Goal: Task Accomplishment & Management: Manage account settings

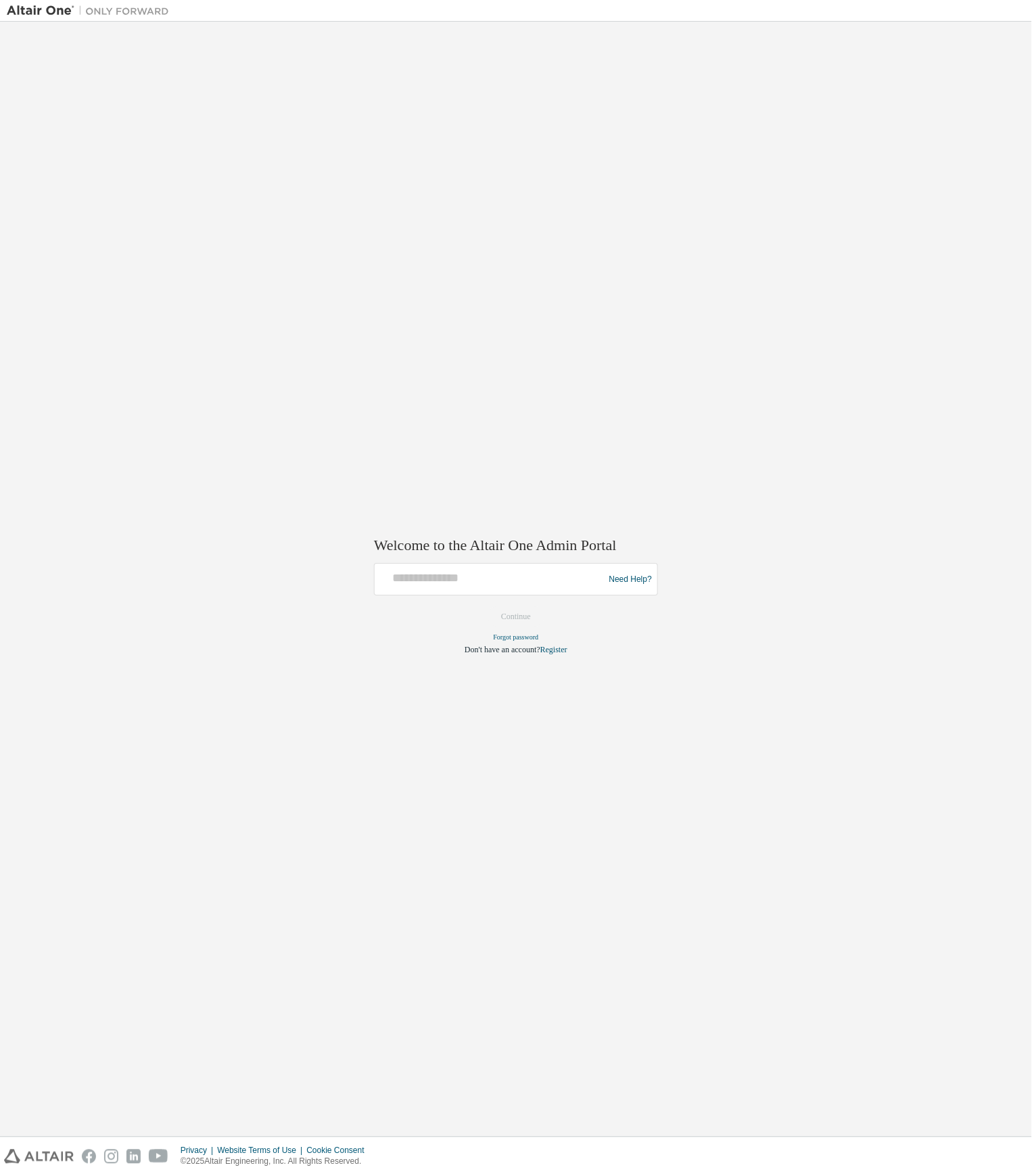
click at [548, 393] on div "Welcome to the Altair One Admin Portal Need Help? Please make sure that you pro…" at bounding box center [516, 579] width 1018 height 1101
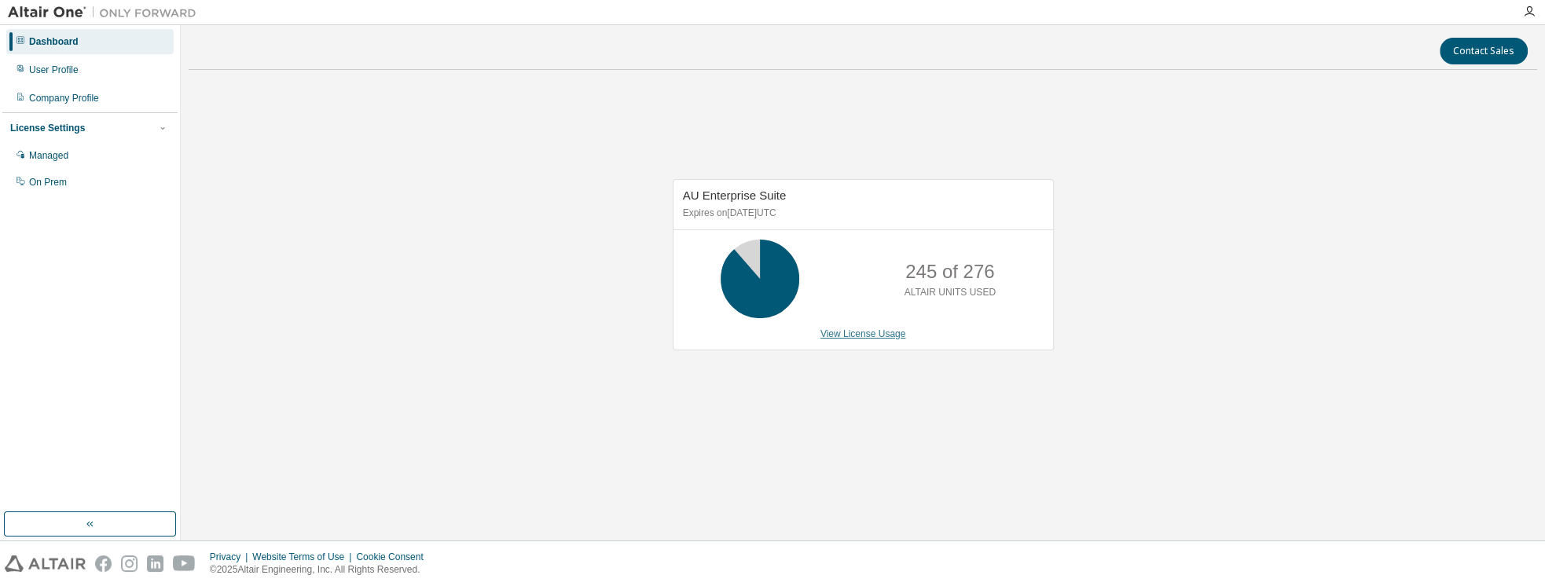
click at [838, 334] on link "View License Usage" at bounding box center [863, 333] width 86 height 11
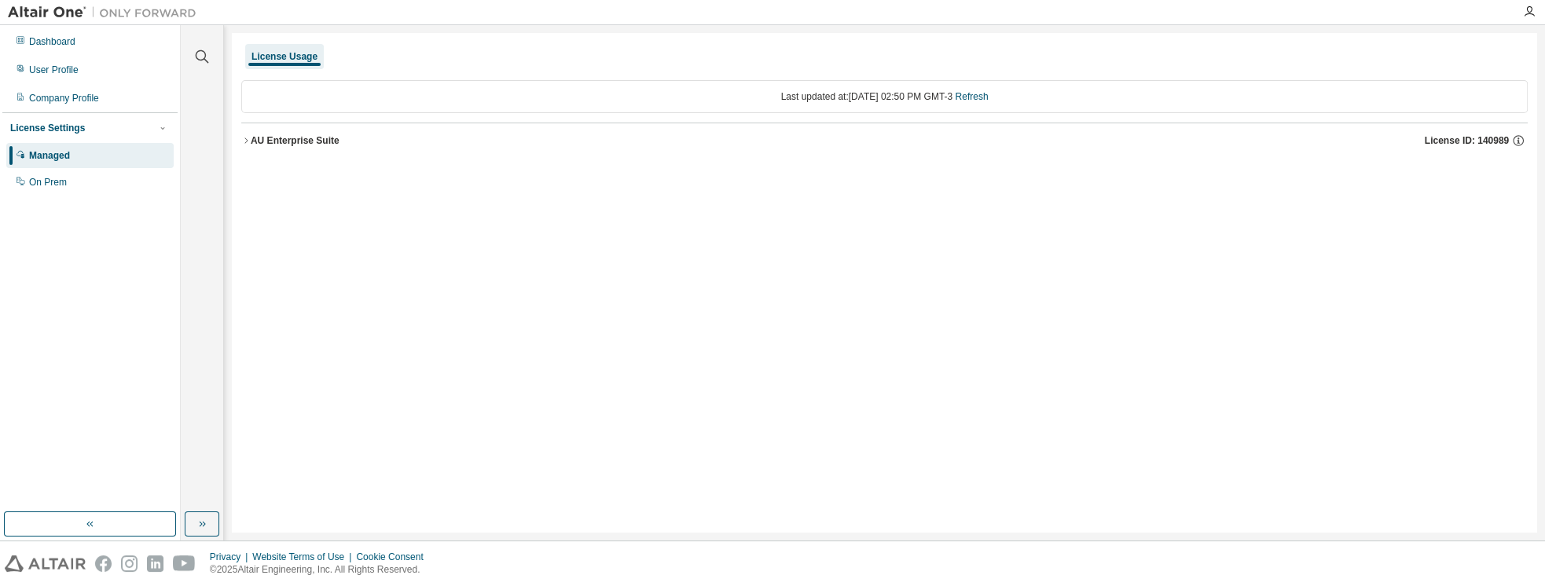
click at [248, 138] on icon "button" at bounding box center [245, 140] width 9 height 9
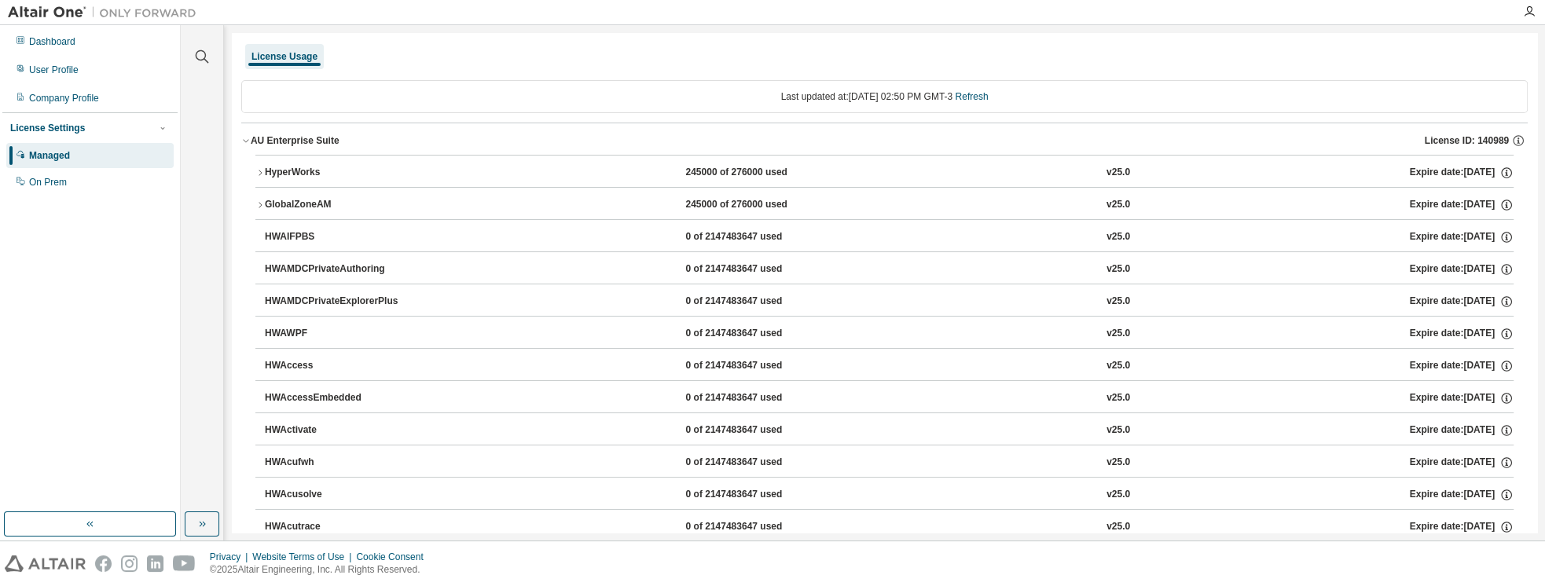
click at [278, 170] on div "HyperWorks" at bounding box center [335, 173] width 141 height 14
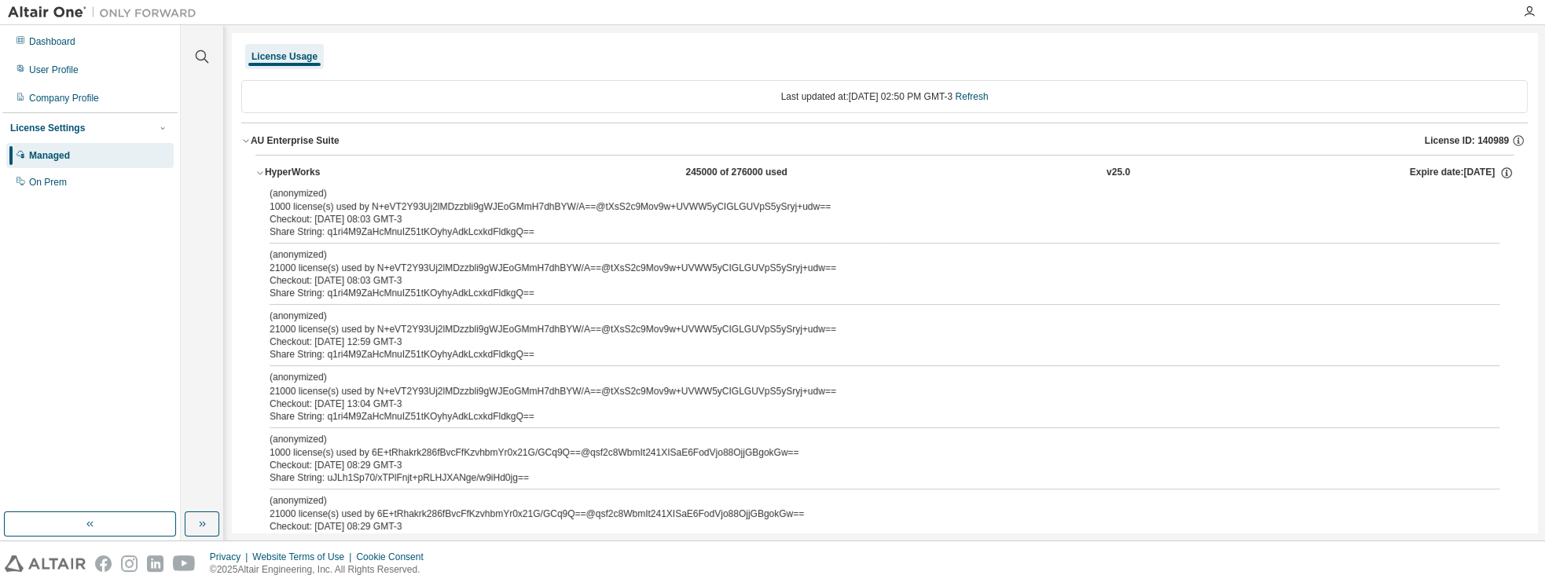
click at [259, 174] on icon "button" at bounding box center [259, 172] width 9 height 9
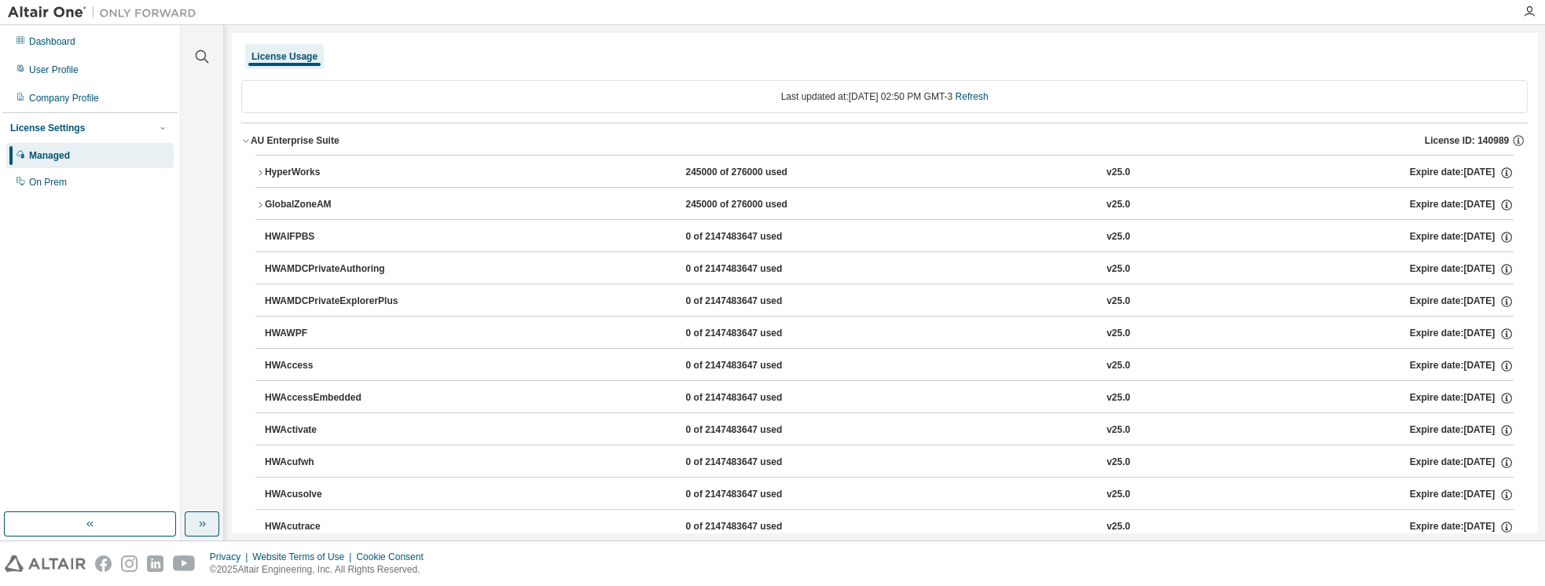
click at [209, 527] on button "button" at bounding box center [202, 524] width 35 height 25
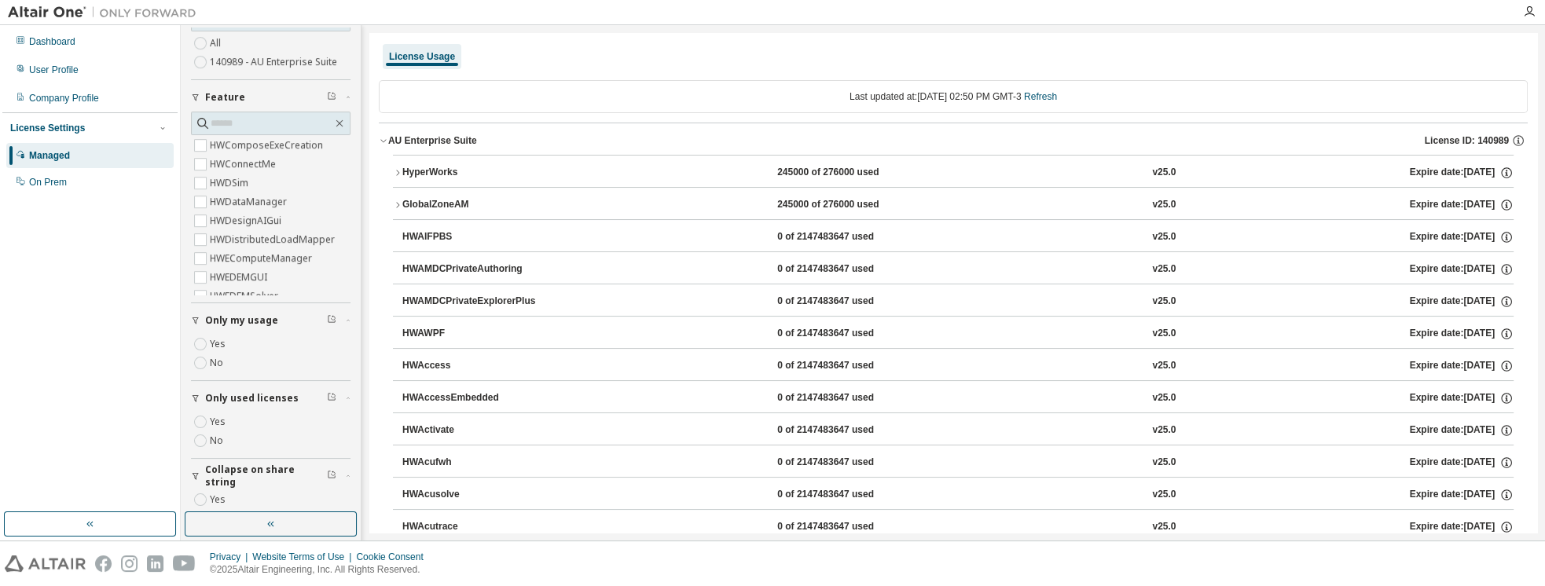
scroll to position [134, 0]
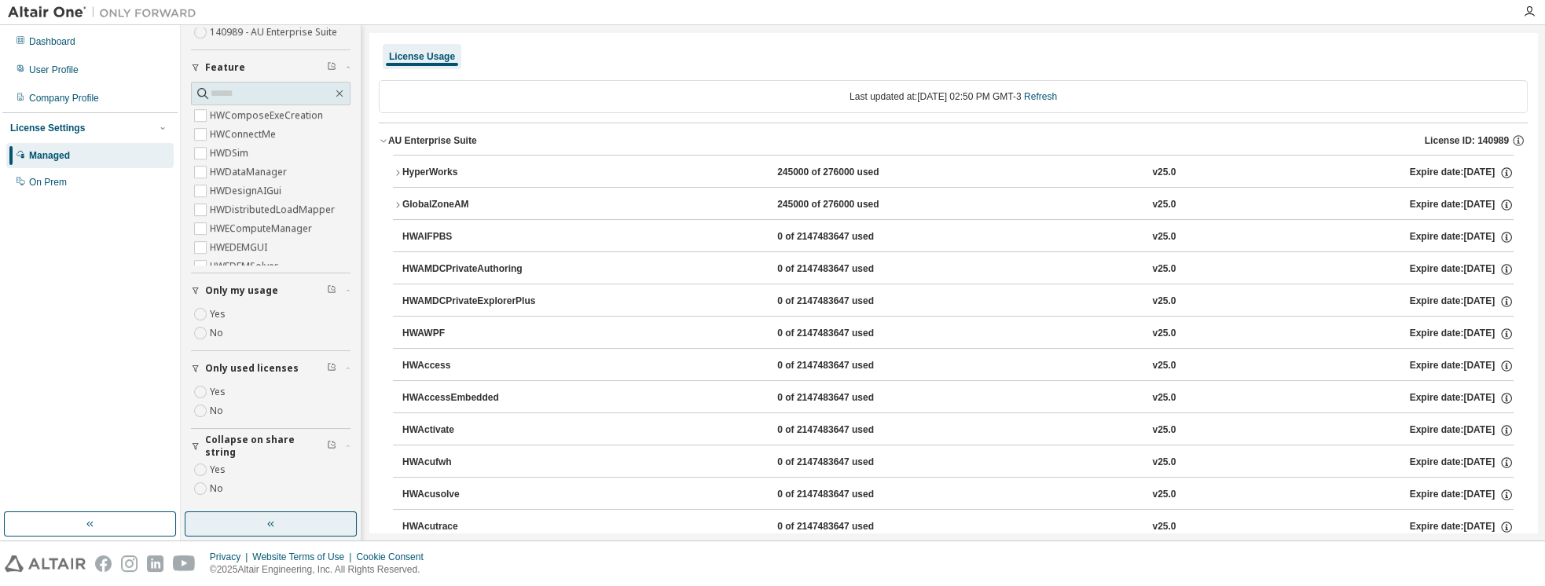
click at [281, 523] on button "button" at bounding box center [271, 524] width 172 height 25
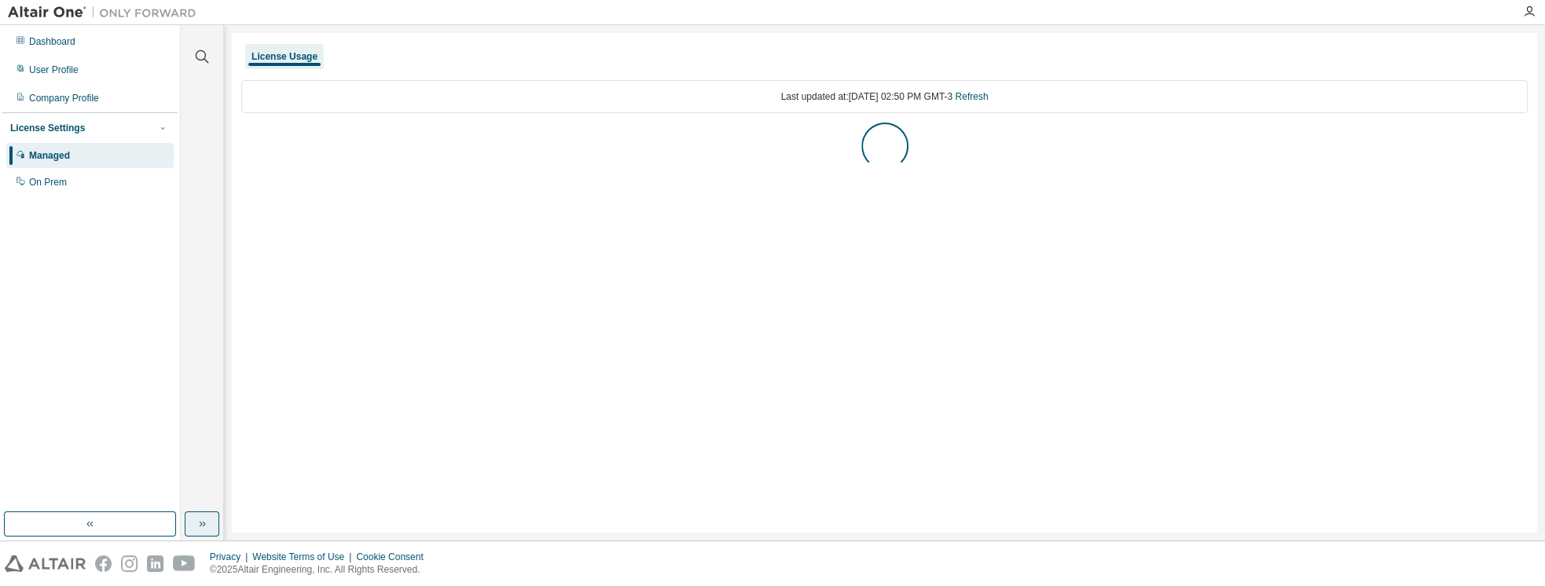
scroll to position [0, 0]
click at [287, 148] on button "AU Enterprise Suite License ID: 140989" at bounding box center [884, 140] width 1286 height 35
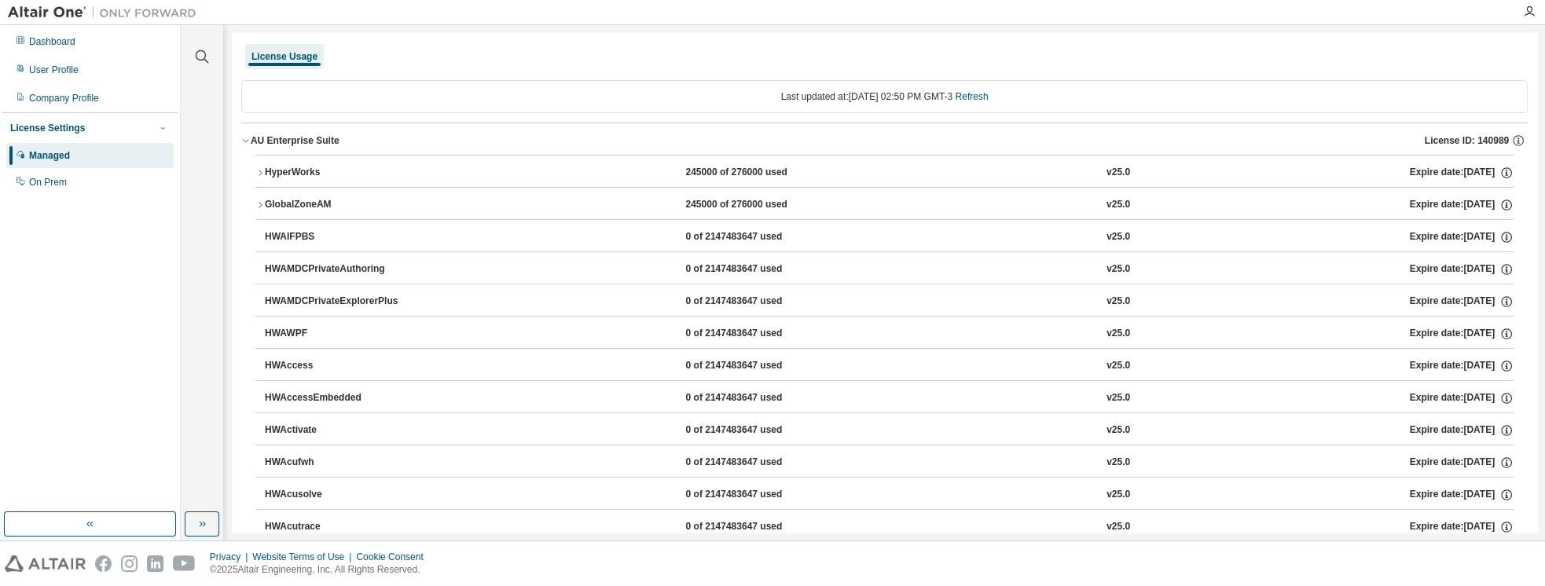
click at [281, 167] on div "HyperWorks" at bounding box center [335, 173] width 141 height 14
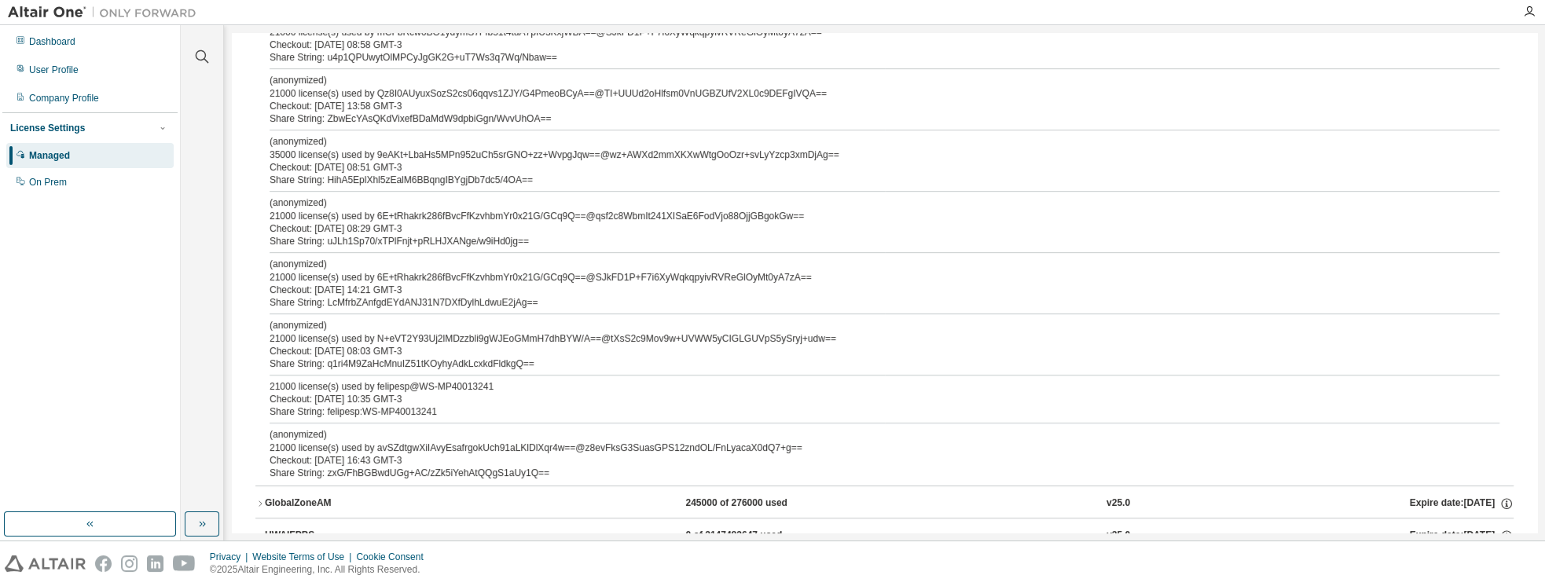
scroll to position [538, 0]
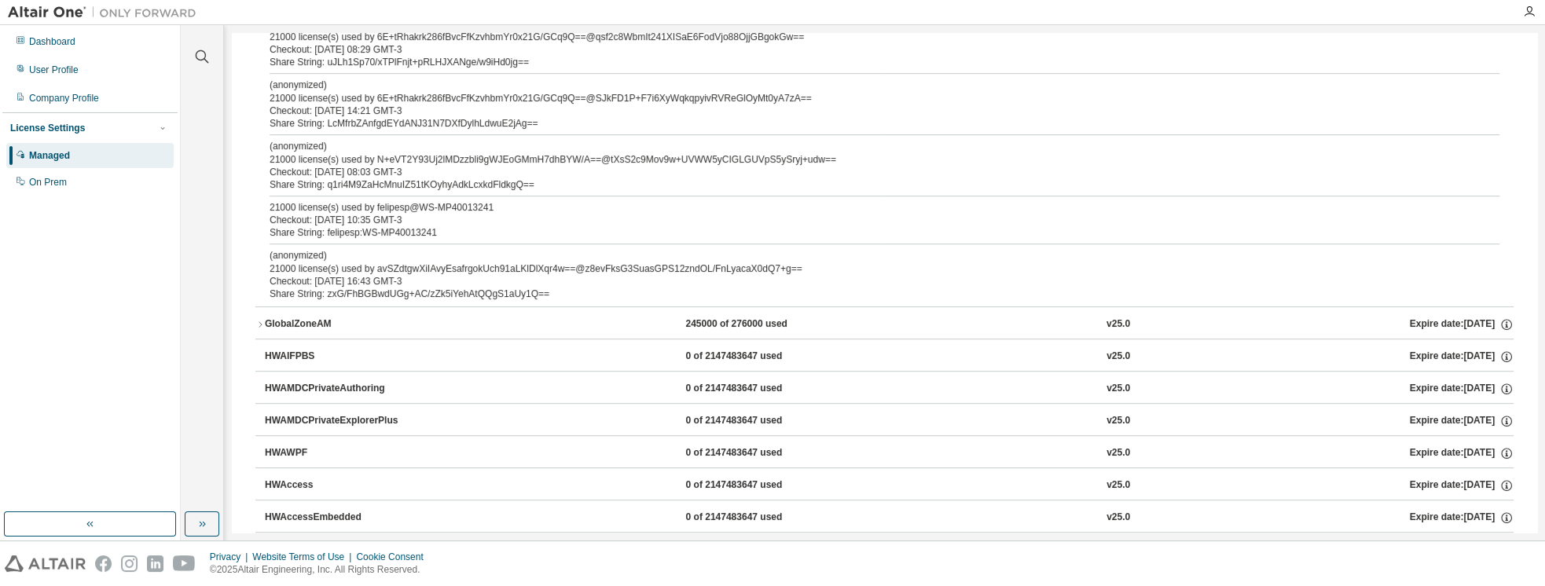
click at [260, 321] on icon "button" at bounding box center [259, 324] width 9 height 9
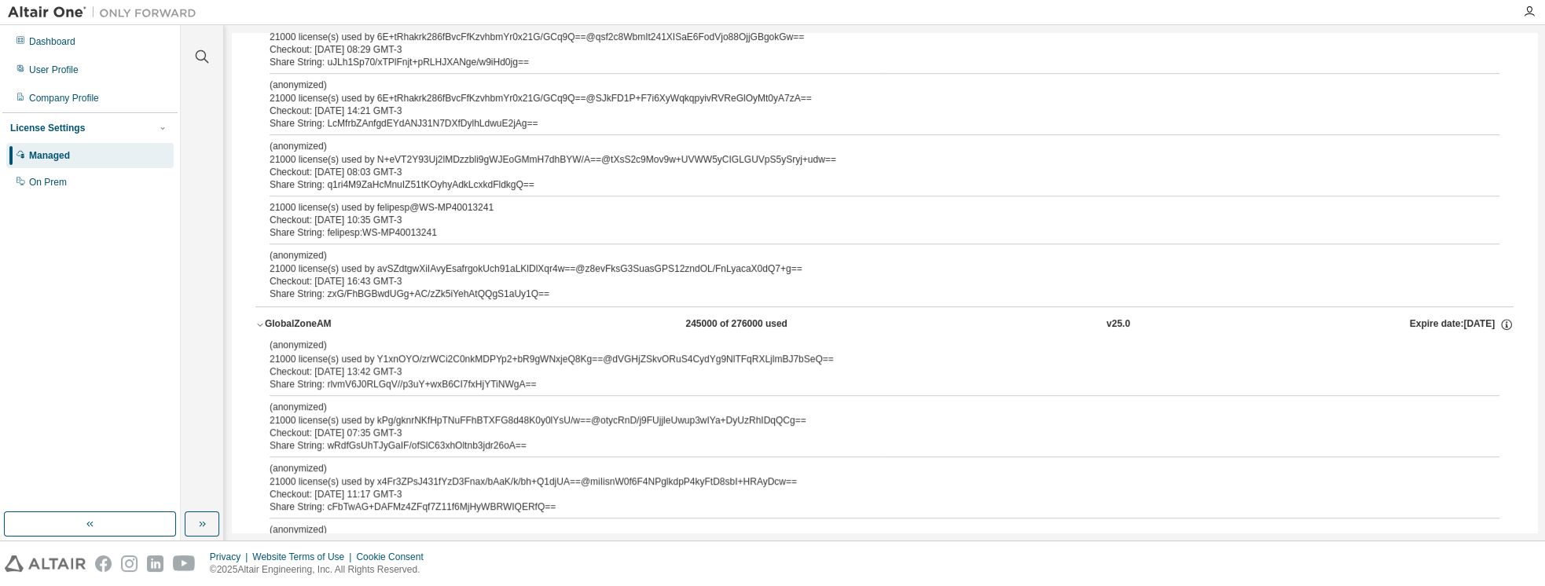
click at [260, 324] on icon "button" at bounding box center [260, 325] width 6 height 3
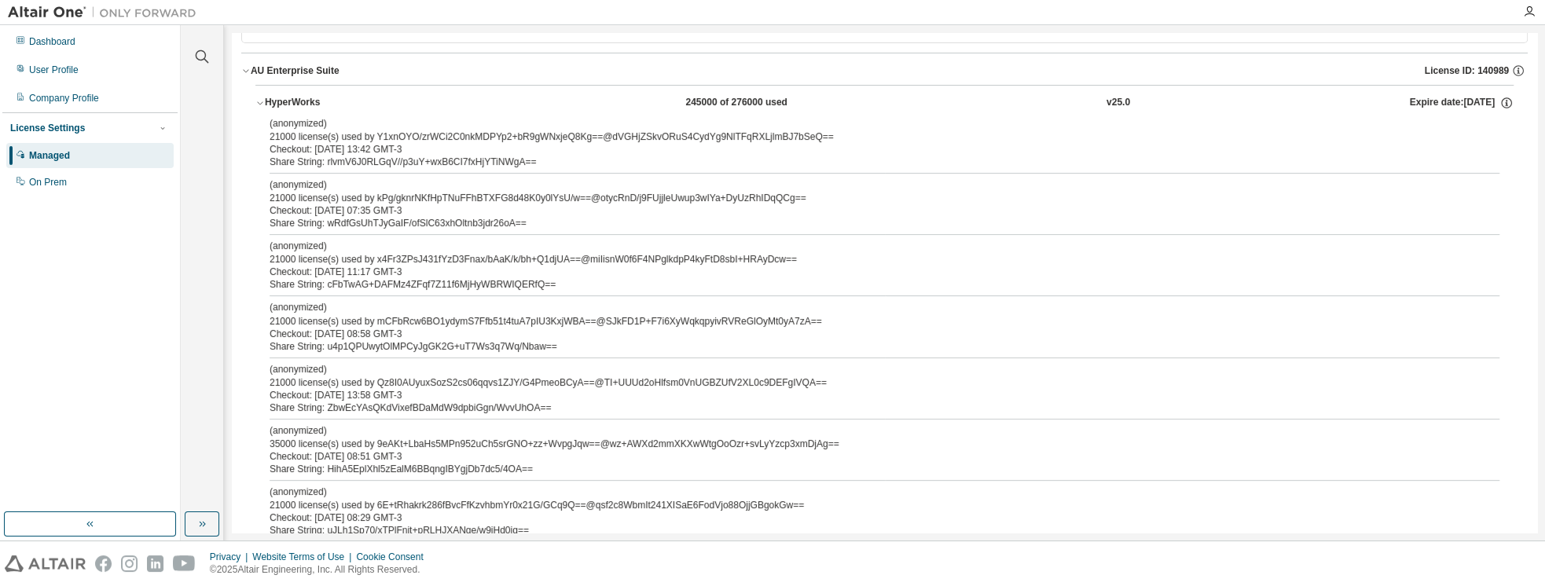
scroll to position [0, 0]
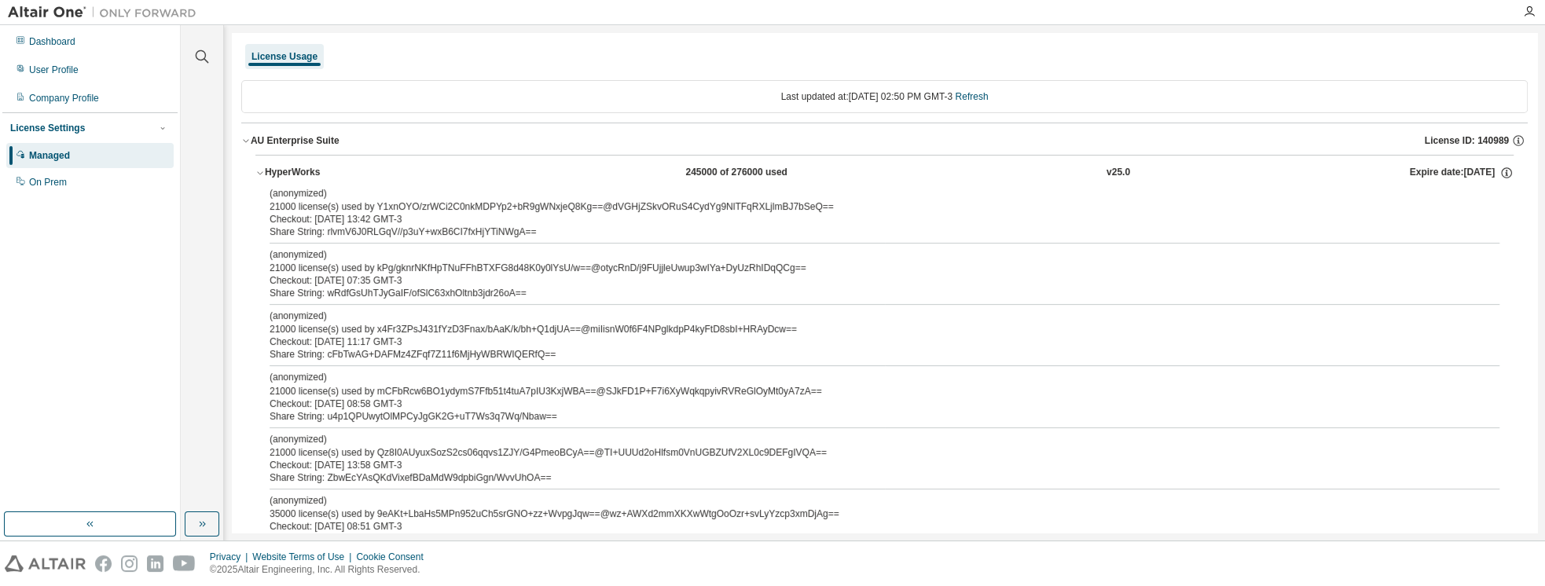
click at [260, 173] on icon "button" at bounding box center [260, 173] width 6 height 3
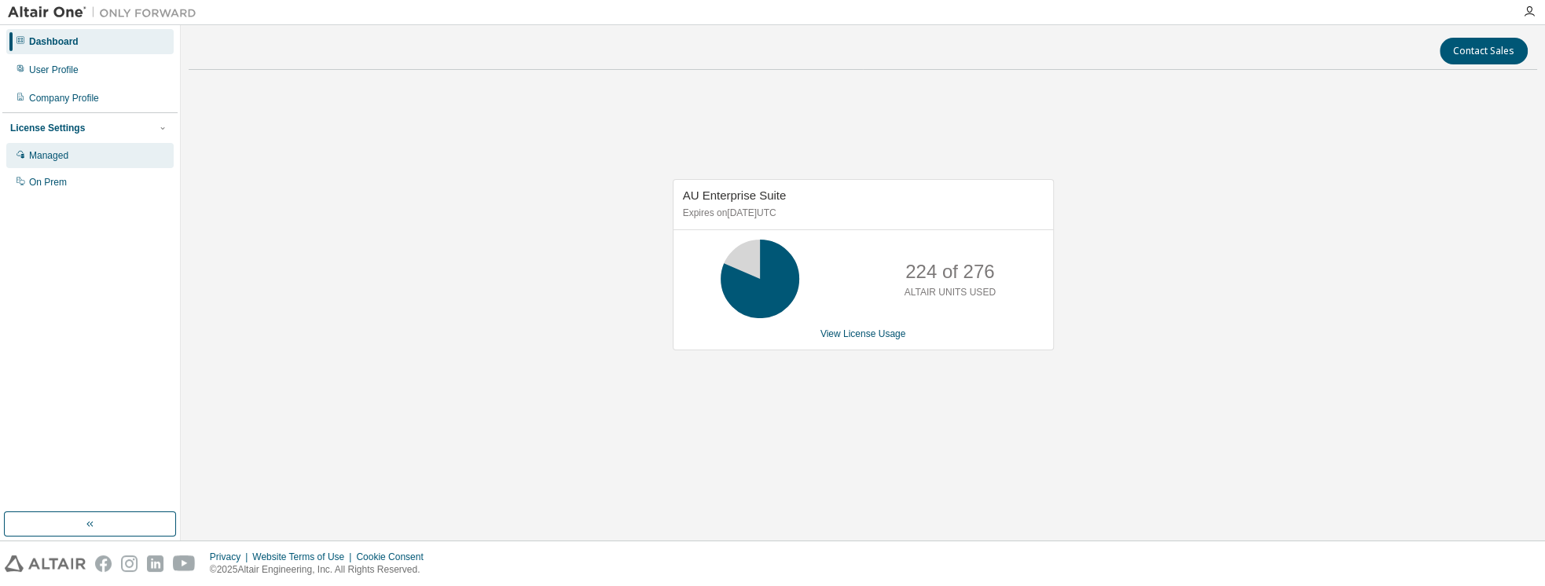
click at [89, 152] on div "Managed" at bounding box center [89, 155] width 167 height 25
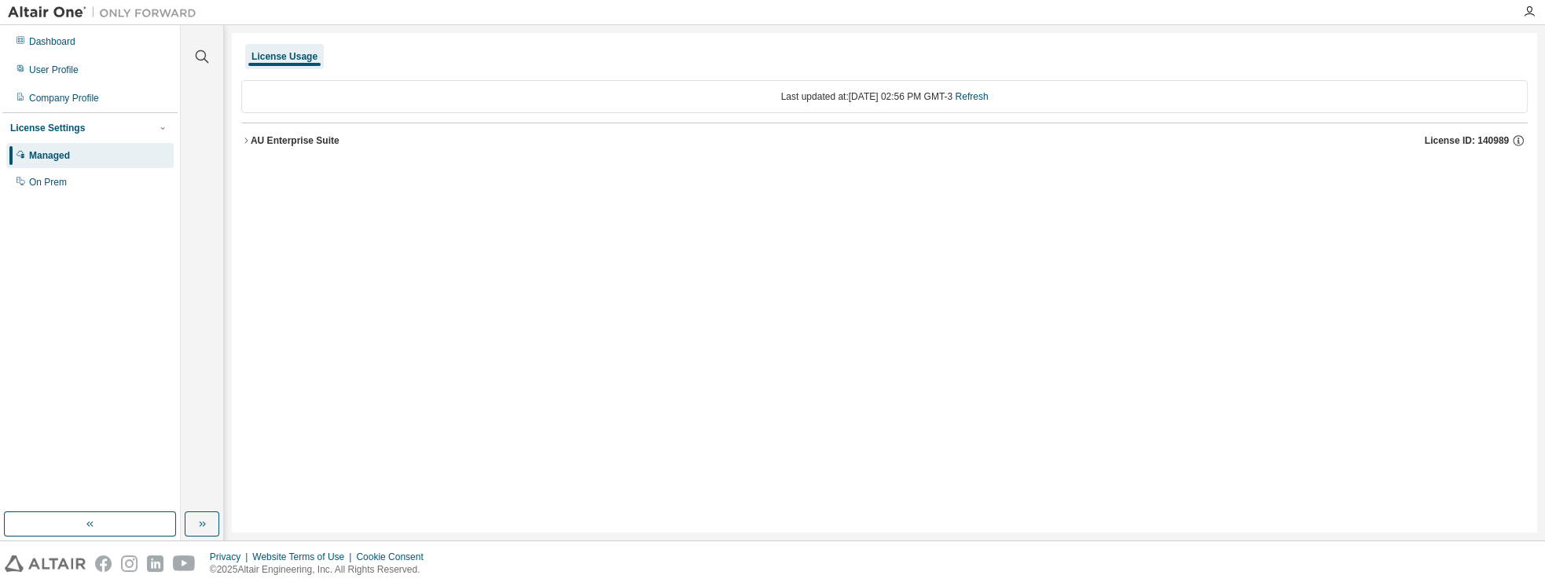
click at [251, 143] on div "AU Enterprise Suite" at bounding box center [295, 140] width 89 height 13
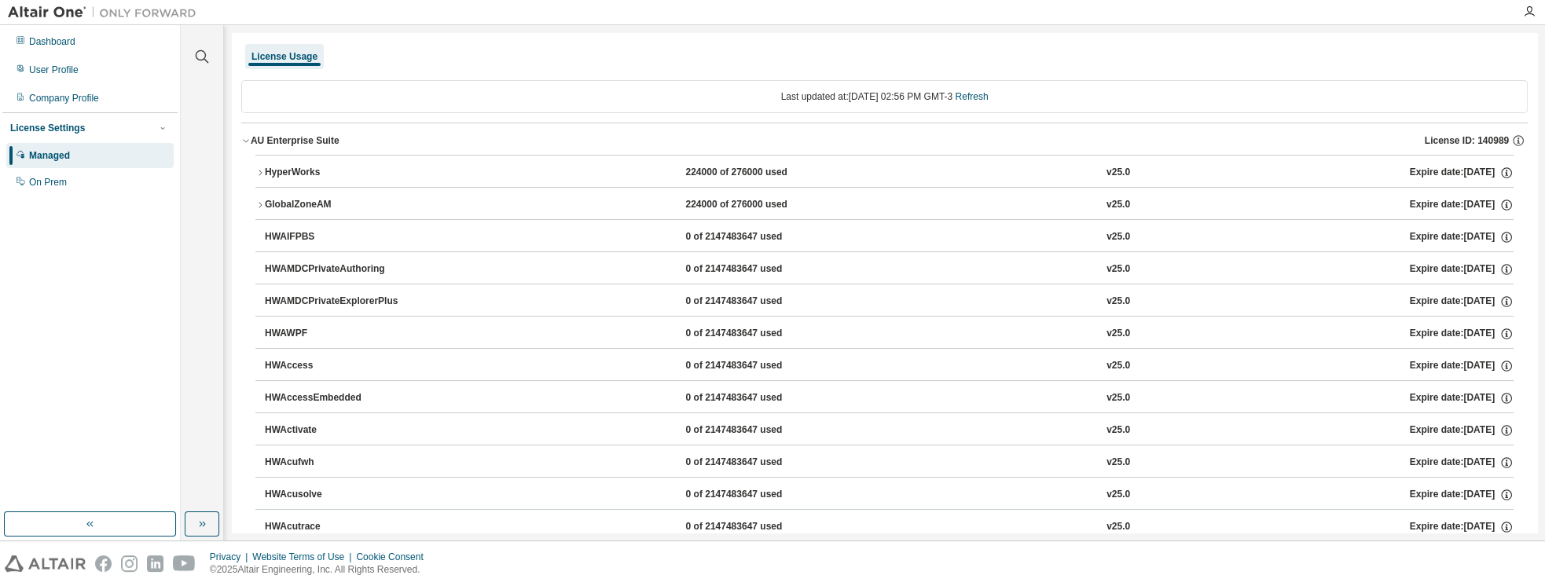
click at [261, 173] on button "HyperWorks 224000 of 276000 used v25.0 Expire date: 2026-04-05" at bounding box center [884, 173] width 1258 height 35
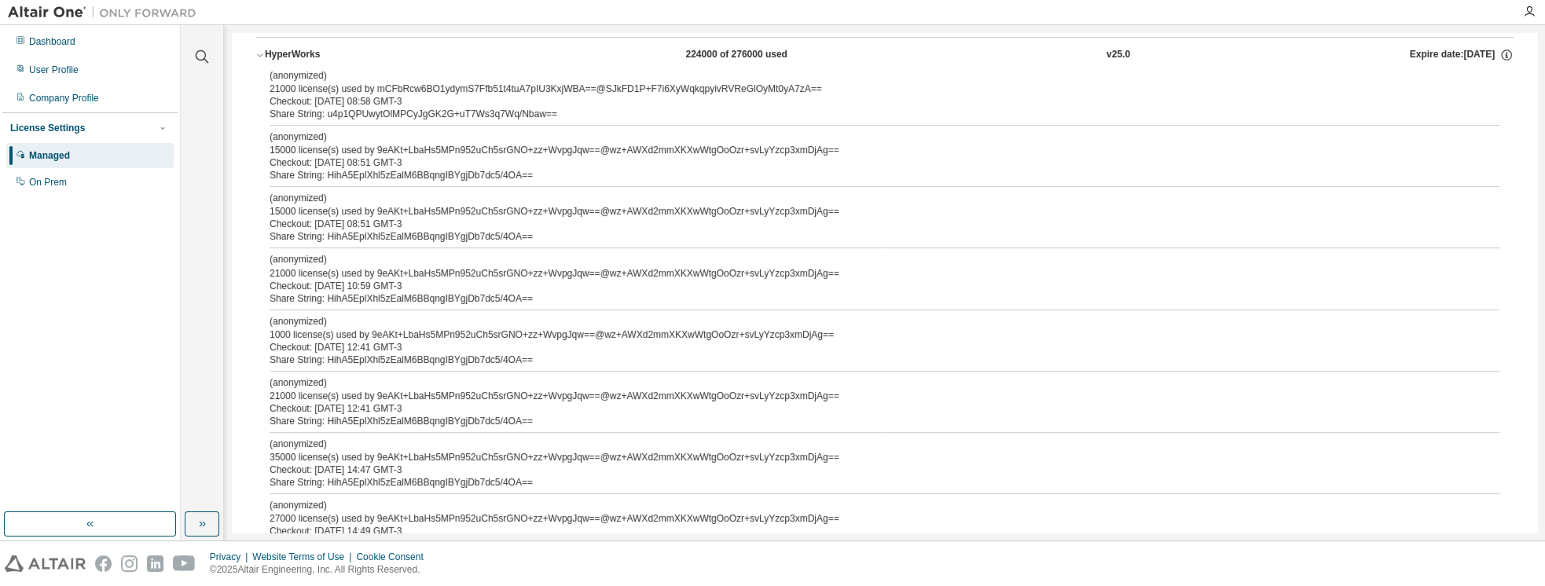
scroll to position [134, 0]
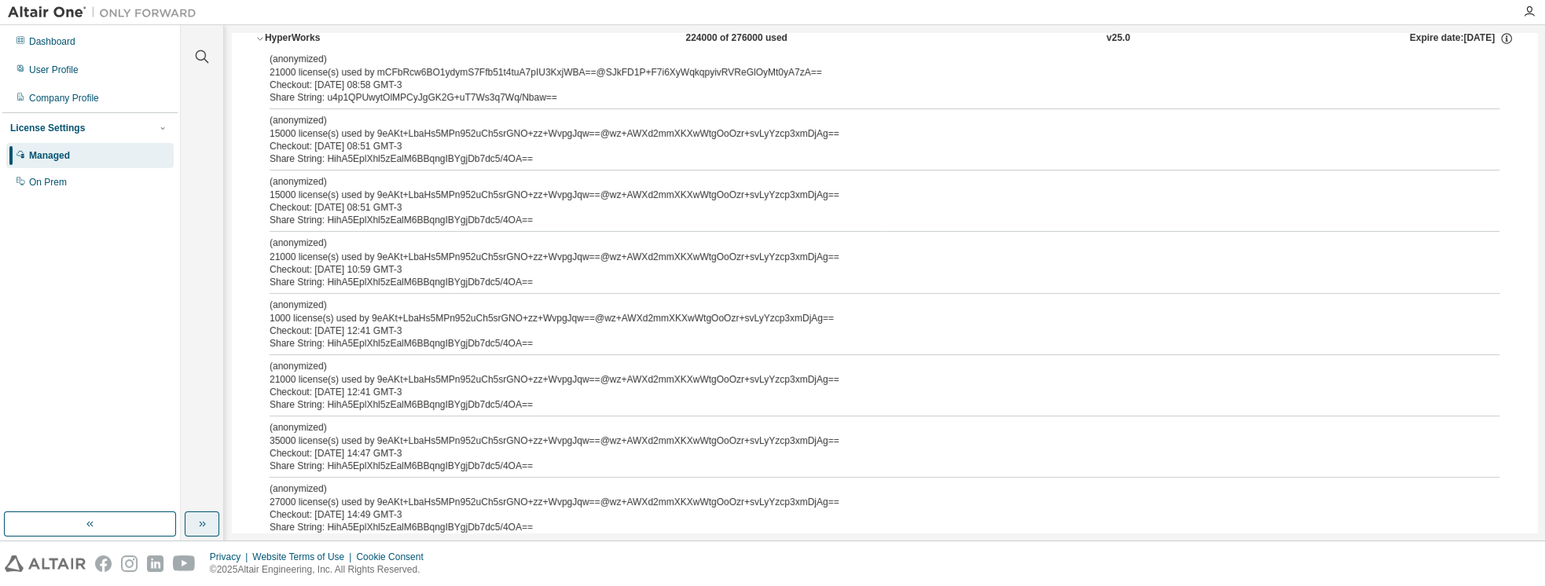
click at [193, 519] on button "button" at bounding box center [202, 524] width 35 height 25
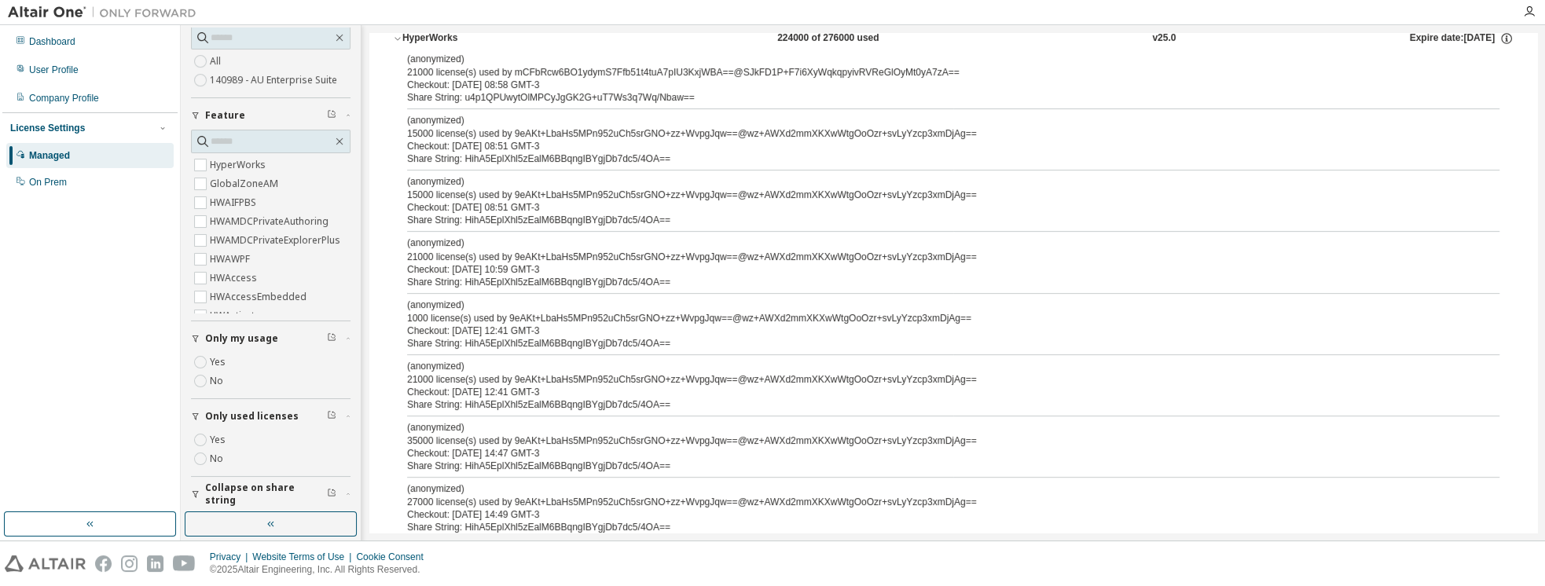
scroll to position [134, 0]
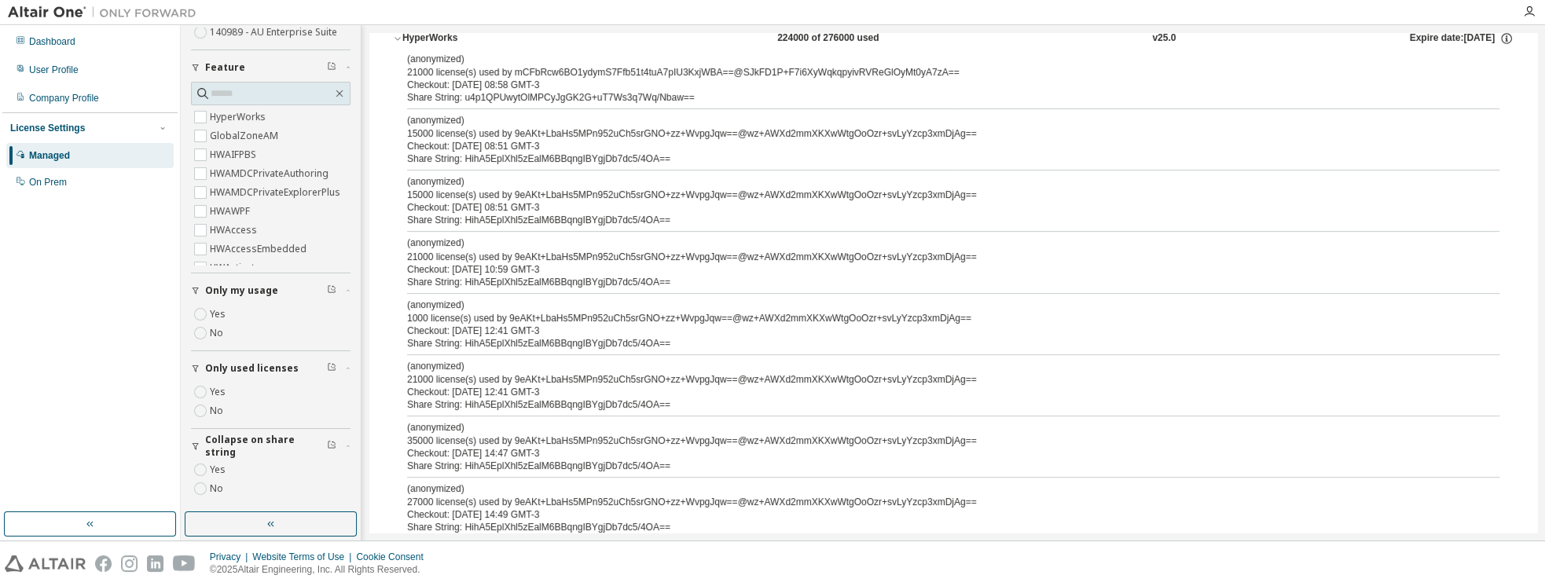
click at [221, 465] on label "Yes" at bounding box center [219, 470] width 19 height 19
click at [249, 517] on button "button" at bounding box center [271, 524] width 172 height 25
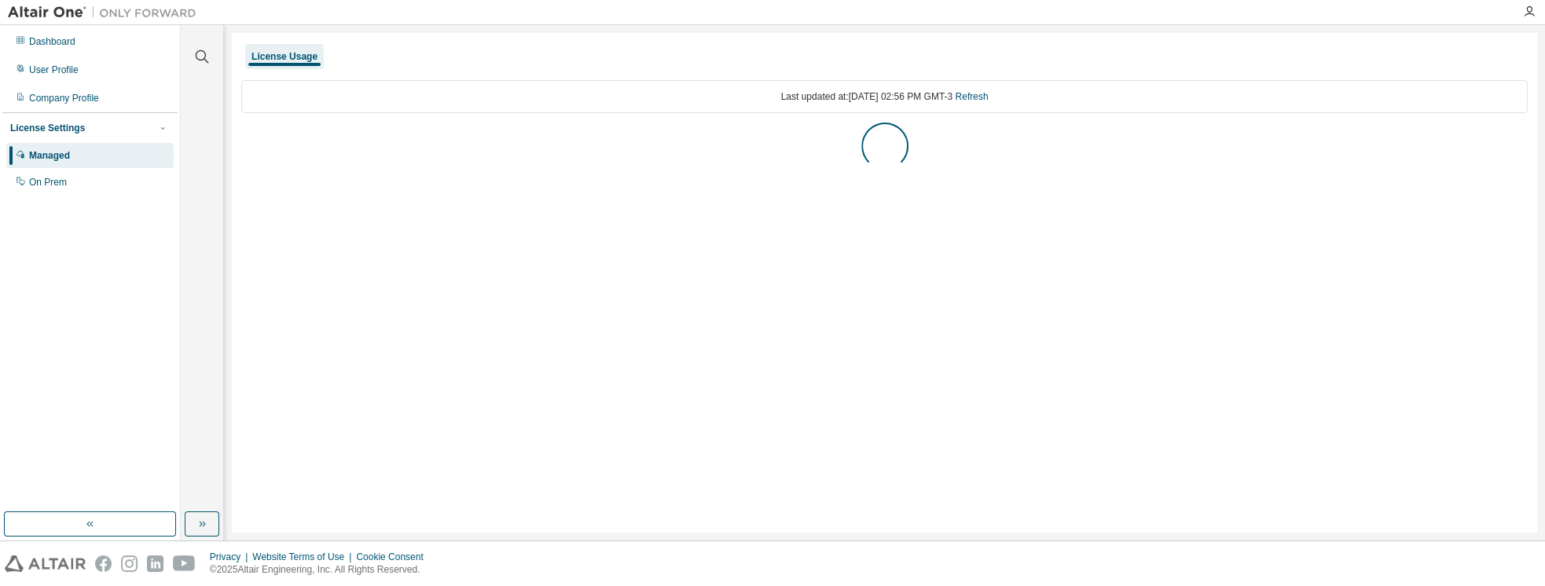
scroll to position [0, 0]
click at [262, 140] on div "AU Enterprise Suite" at bounding box center [295, 140] width 89 height 13
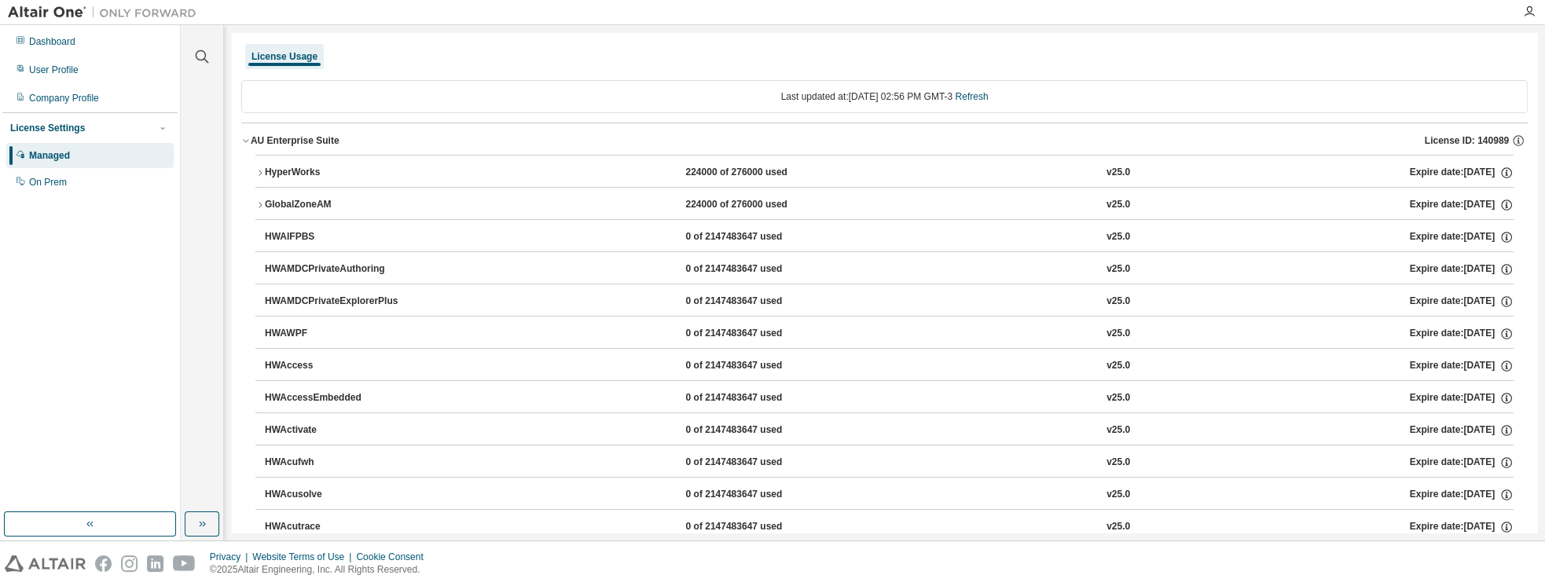
click at [264, 173] on icon "button" at bounding box center [259, 172] width 9 height 9
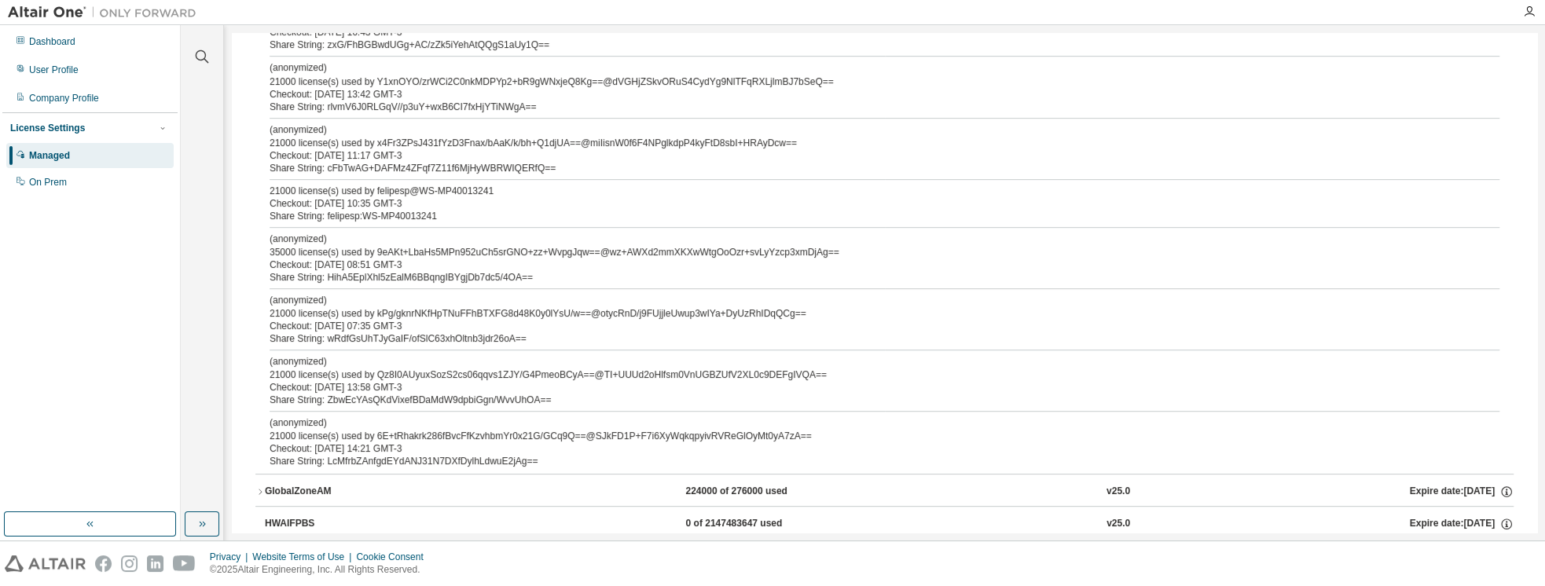
scroll to position [314, 0]
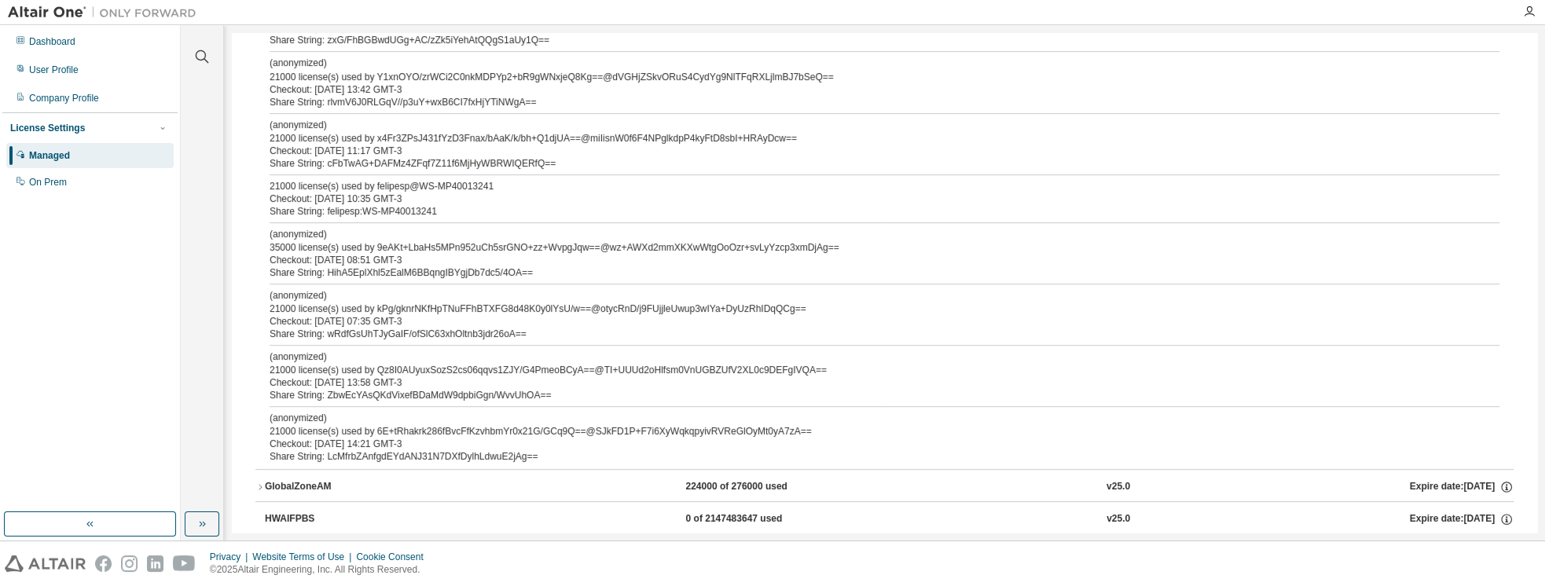
click at [296, 416] on p "(anonymized)" at bounding box center [866, 418] width 1192 height 13
click at [321, 418] on p "(anonymized)" at bounding box center [866, 418] width 1192 height 13
drag, startPoint x: 317, startPoint y: 416, endPoint x: 275, endPoint y: 418, distance: 41.7
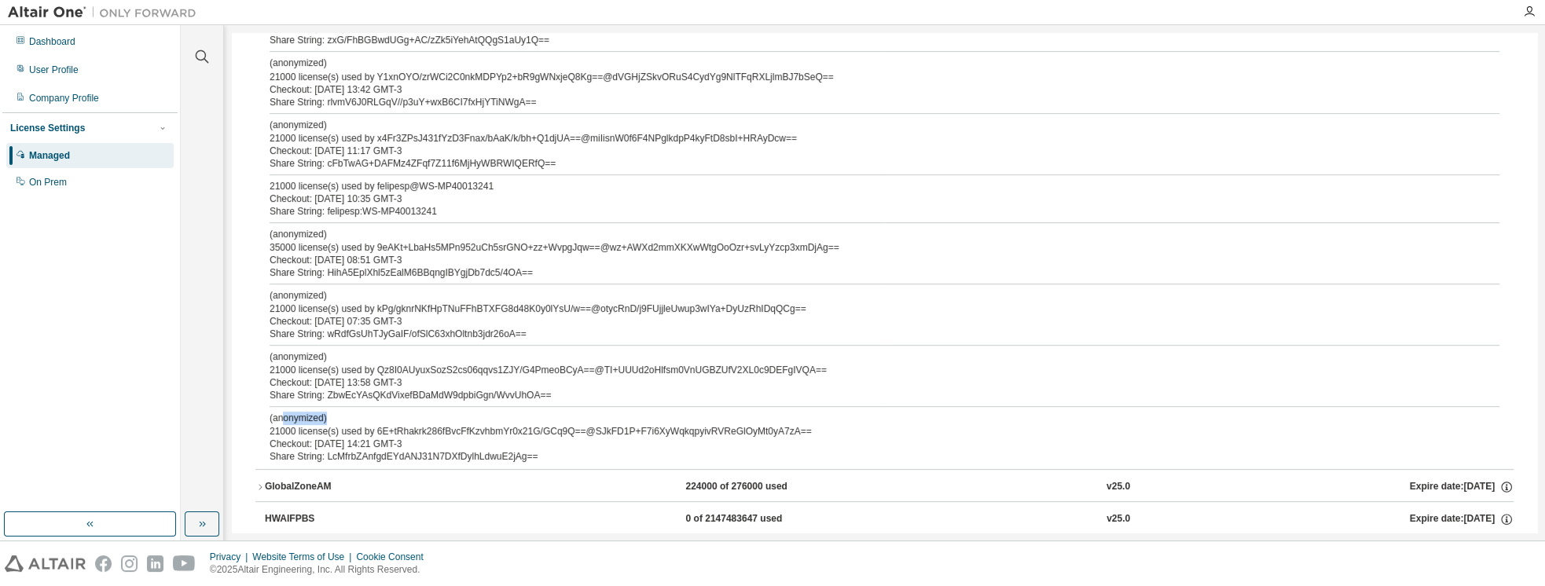
click at [284, 416] on p "(anonymized)" at bounding box center [866, 418] width 1192 height 13
